Goal: Transaction & Acquisition: Book appointment/travel/reservation

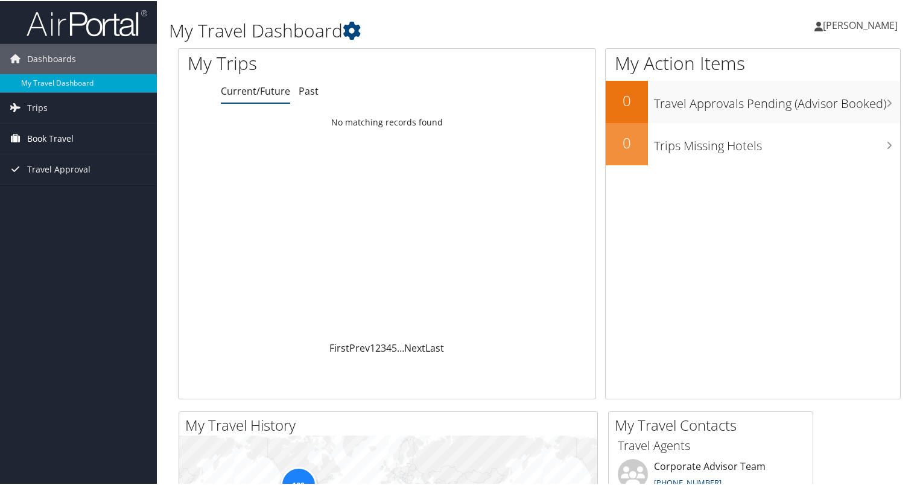
click at [42, 137] on span "Book Travel" at bounding box center [50, 137] width 46 height 30
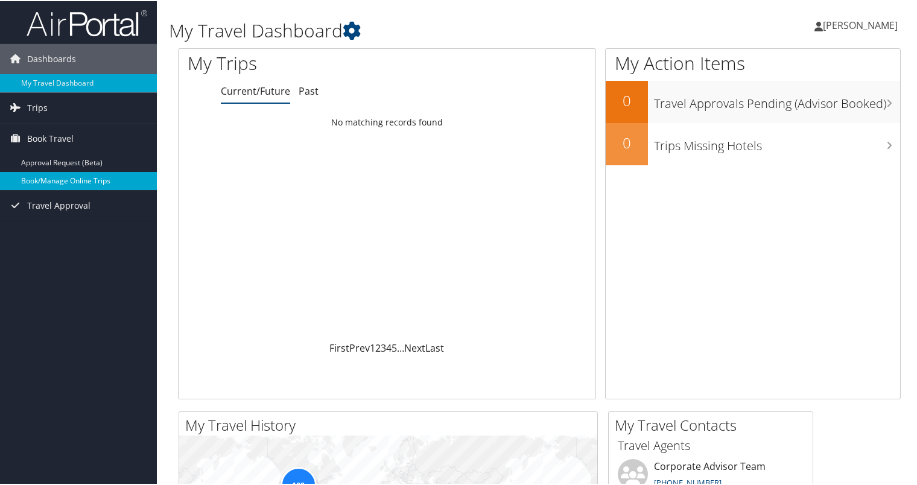
click at [51, 177] on link "Book/Manage Online Trips" at bounding box center [78, 180] width 157 height 18
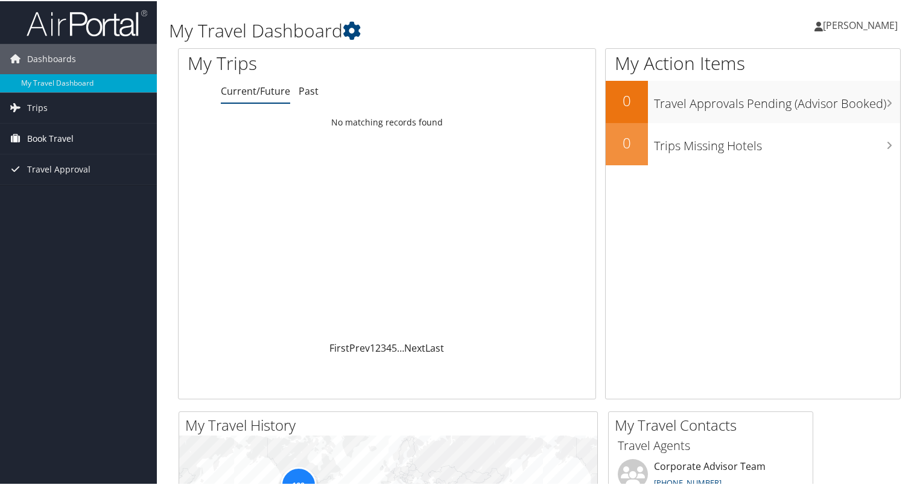
click at [55, 131] on span "Book Travel" at bounding box center [50, 137] width 46 height 30
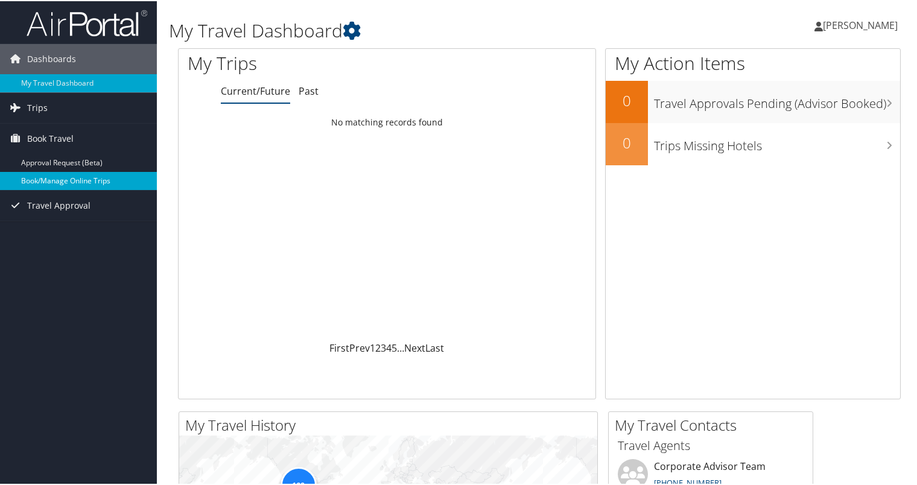
click at [40, 179] on link "Book/Manage Online Trips" at bounding box center [78, 180] width 157 height 18
click at [49, 176] on link "Book/Manage Online Trips" at bounding box center [78, 180] width 157 height 18
